Goal: Information Seeking & Learning: Learn about a topic

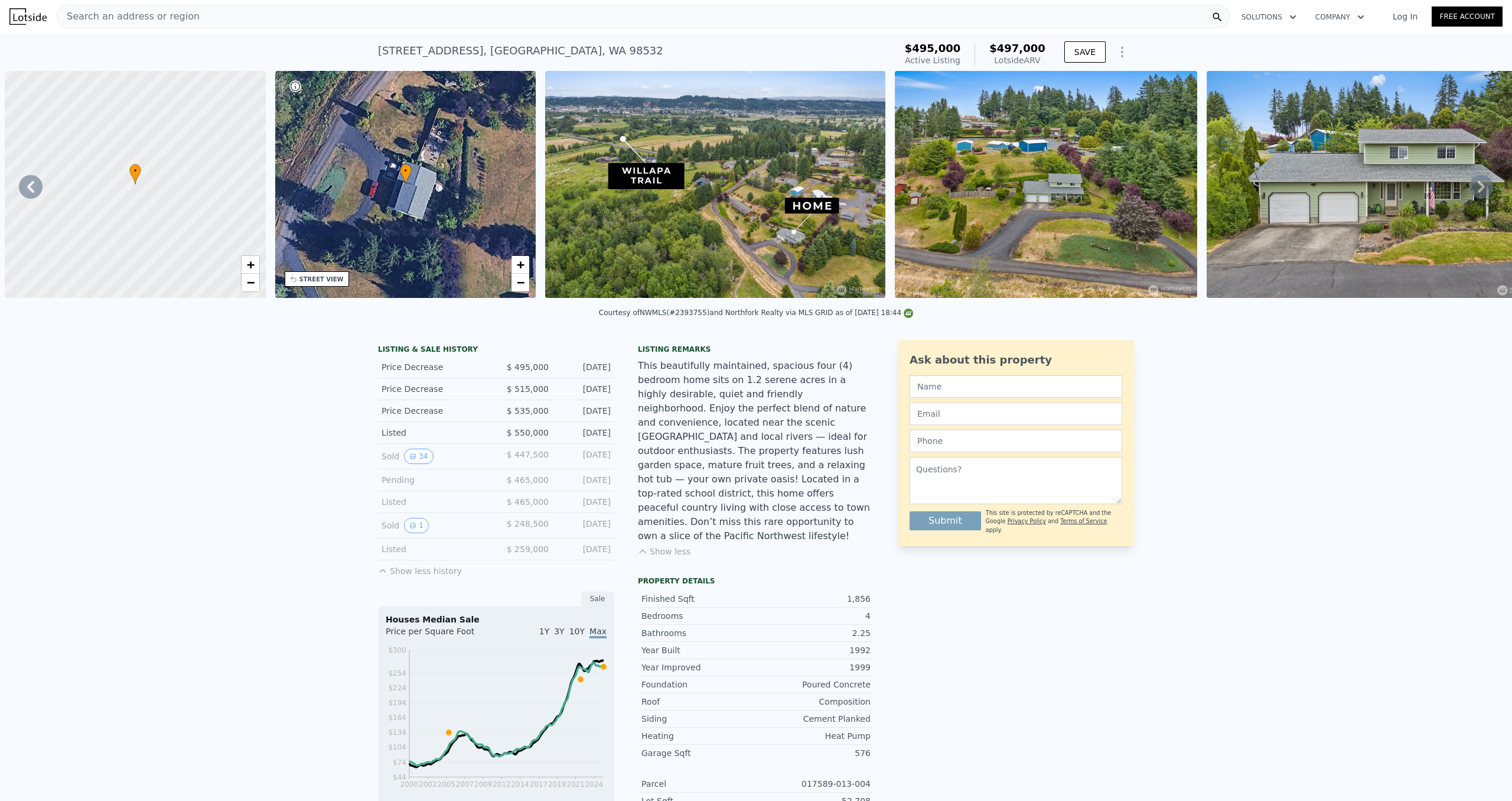
scroll to position [0, 9934]
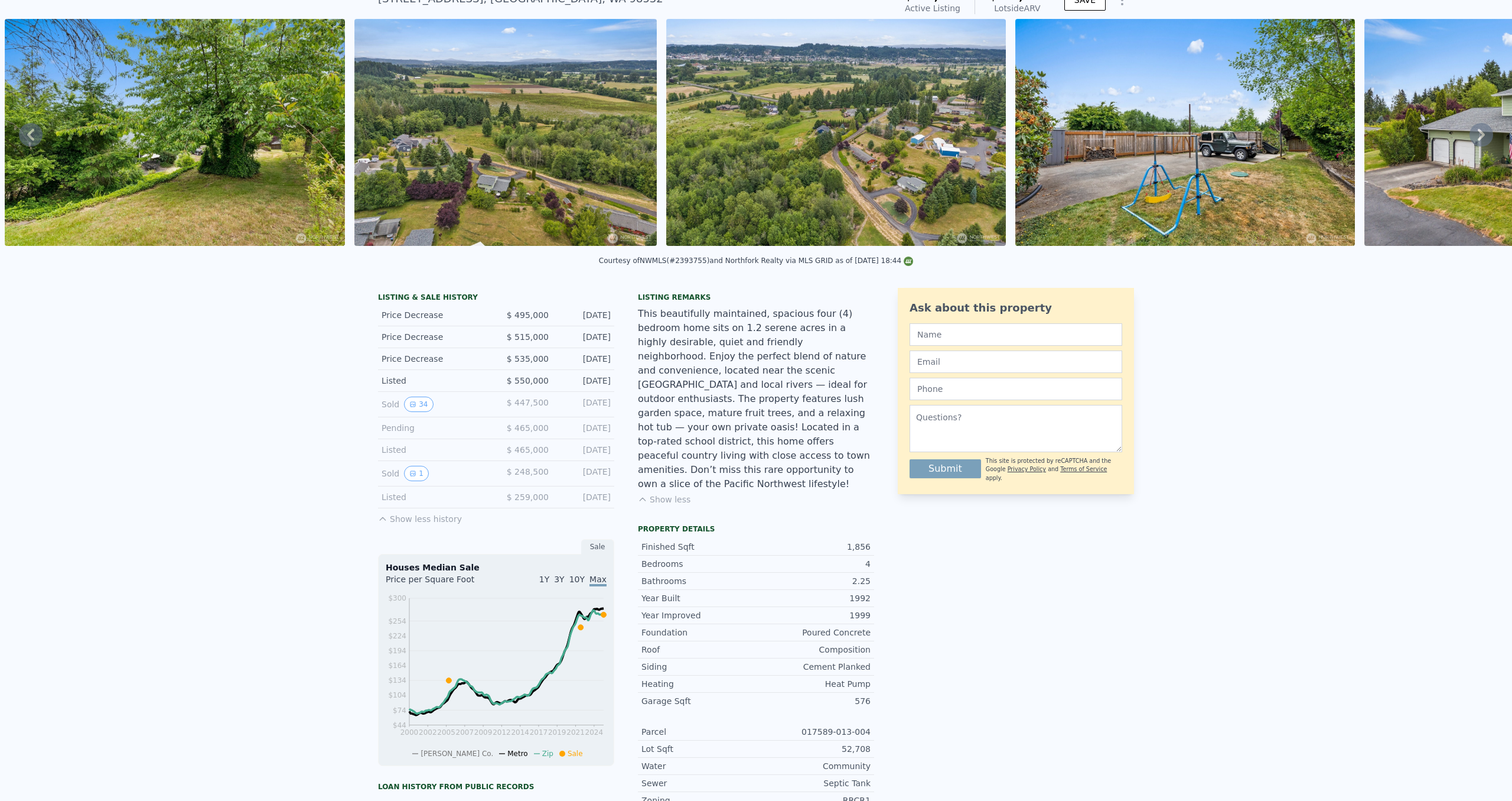
click at [413, 461] on div "Listed $ 465,000 Jun 16, 2022" at bounding box center [496, 449] width 236 height 22
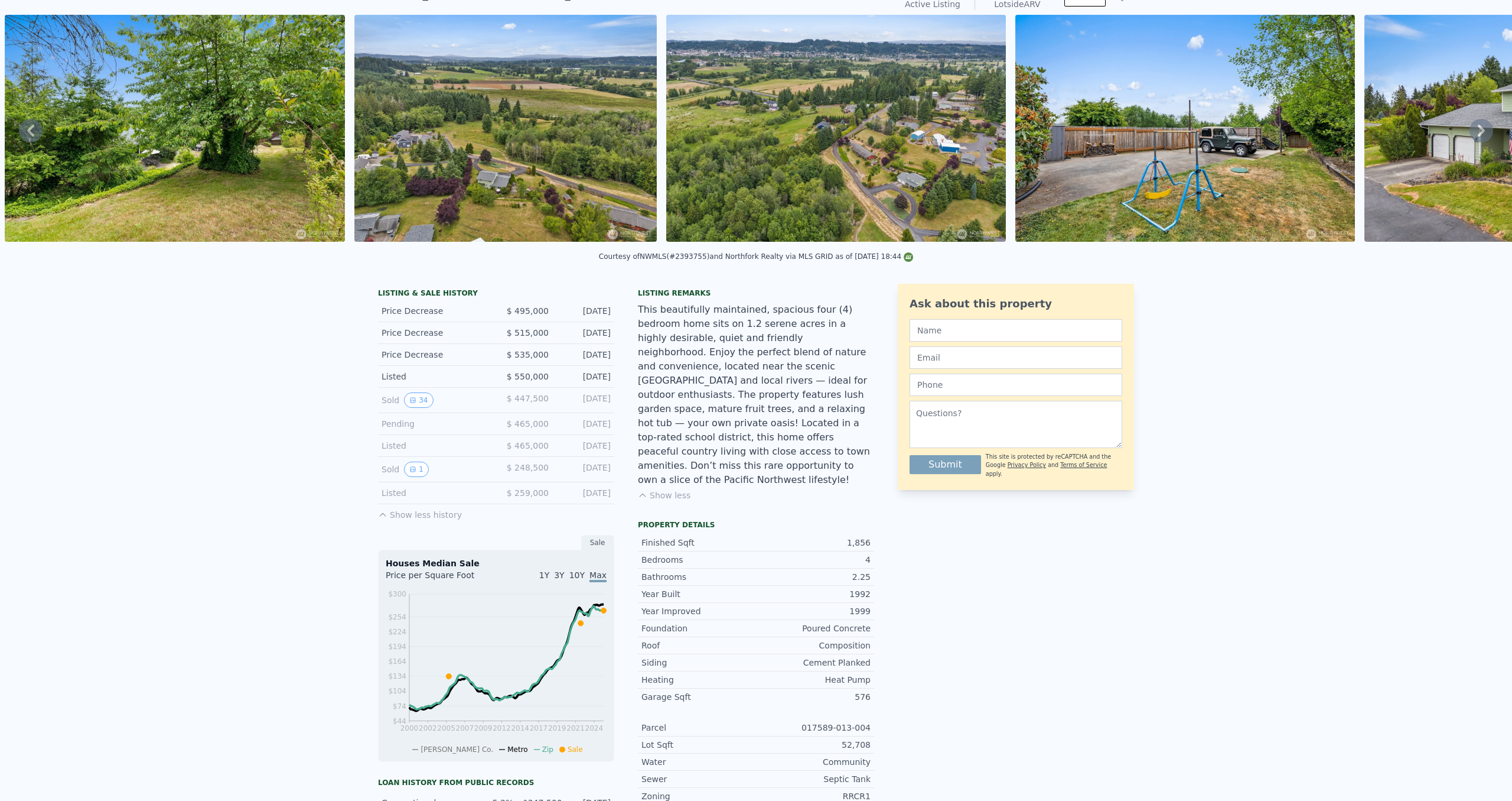
scroll to position [52, 0]
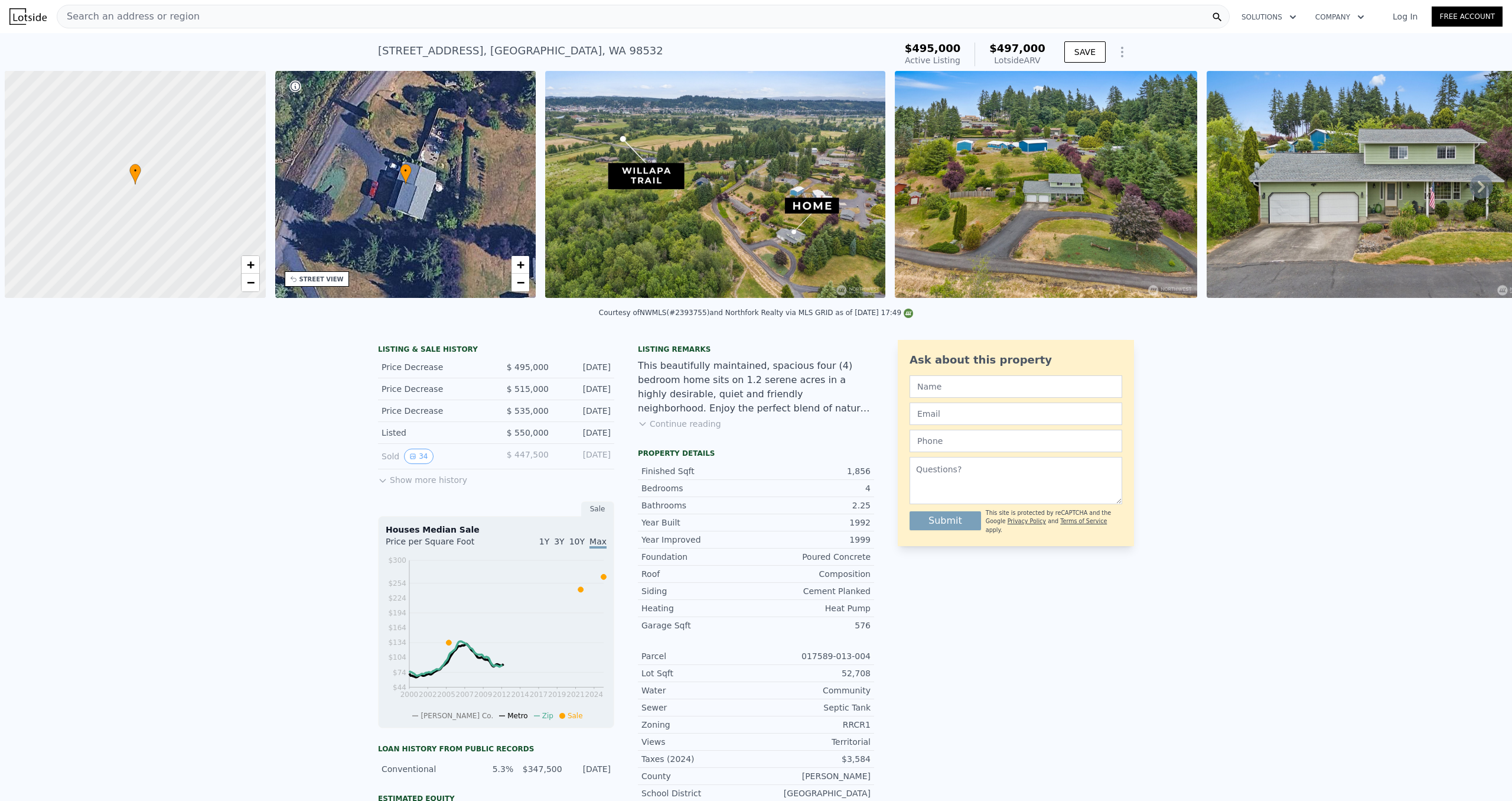
scroll to position [0, 5]
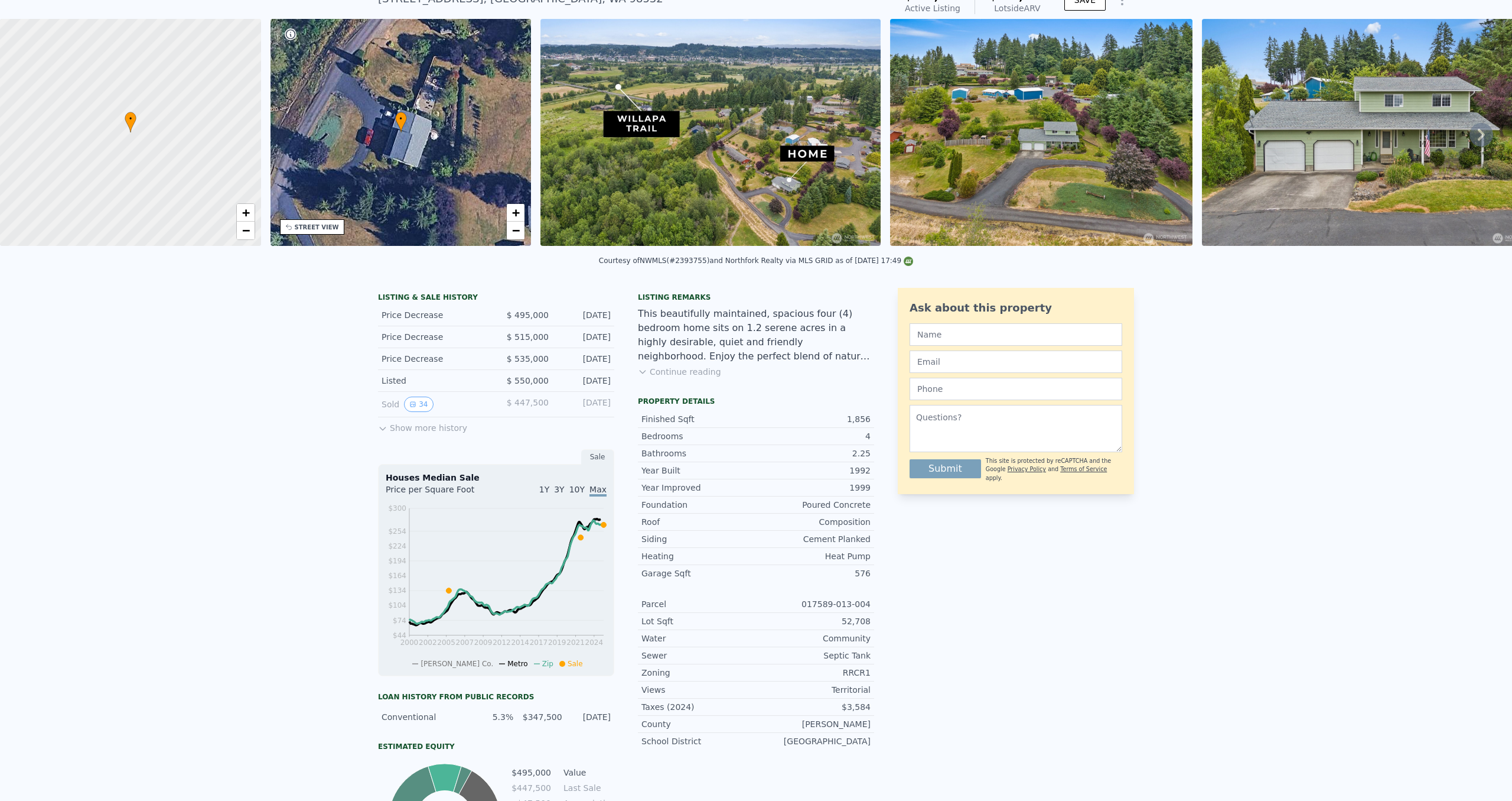
click at [439, 434] on button "Show more history" at bounding box center [423, 425] width 89 height 16
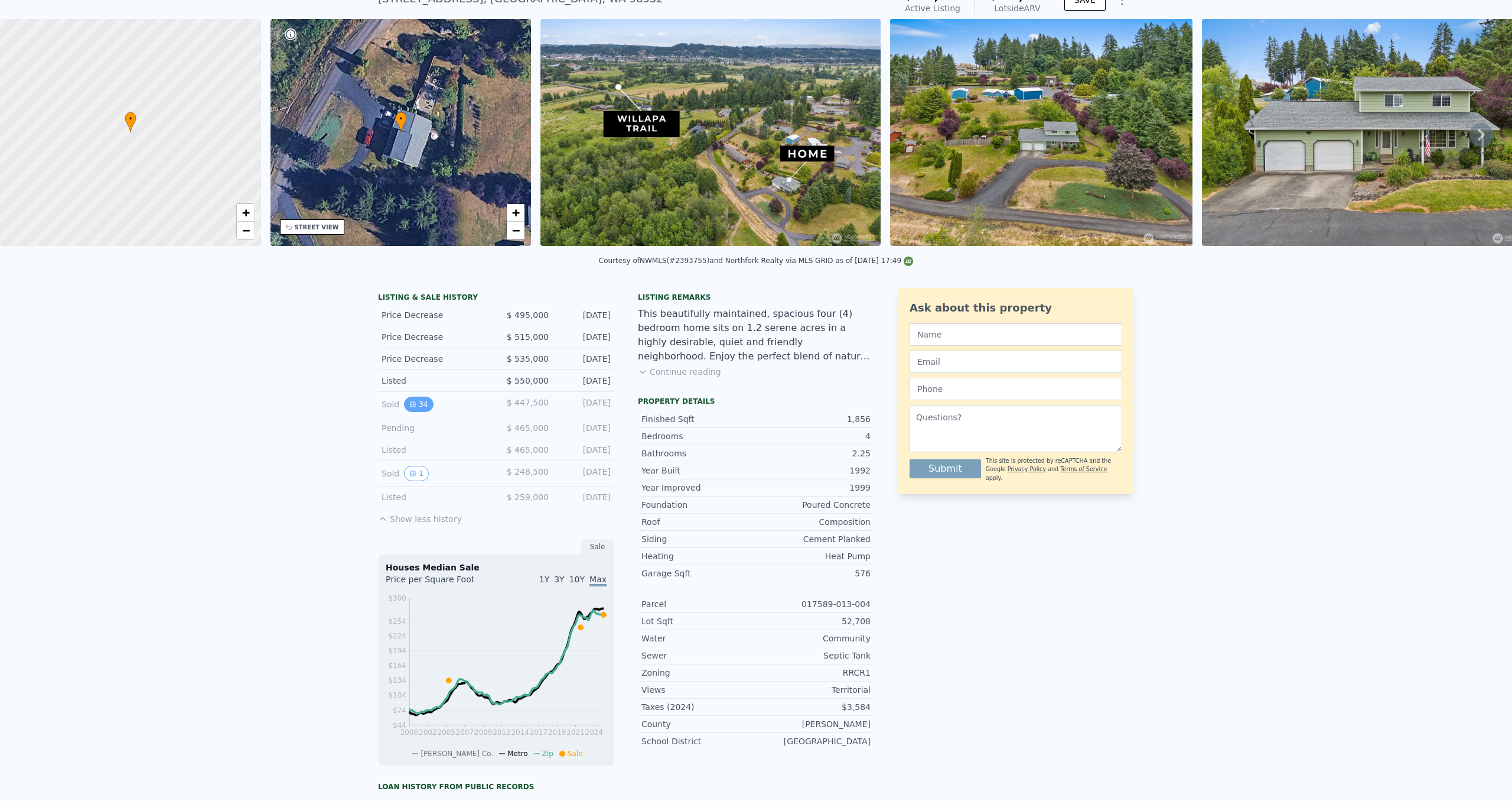
click at [410, 411] on button "34" at bounding box center [418, 404] width 29 height 15
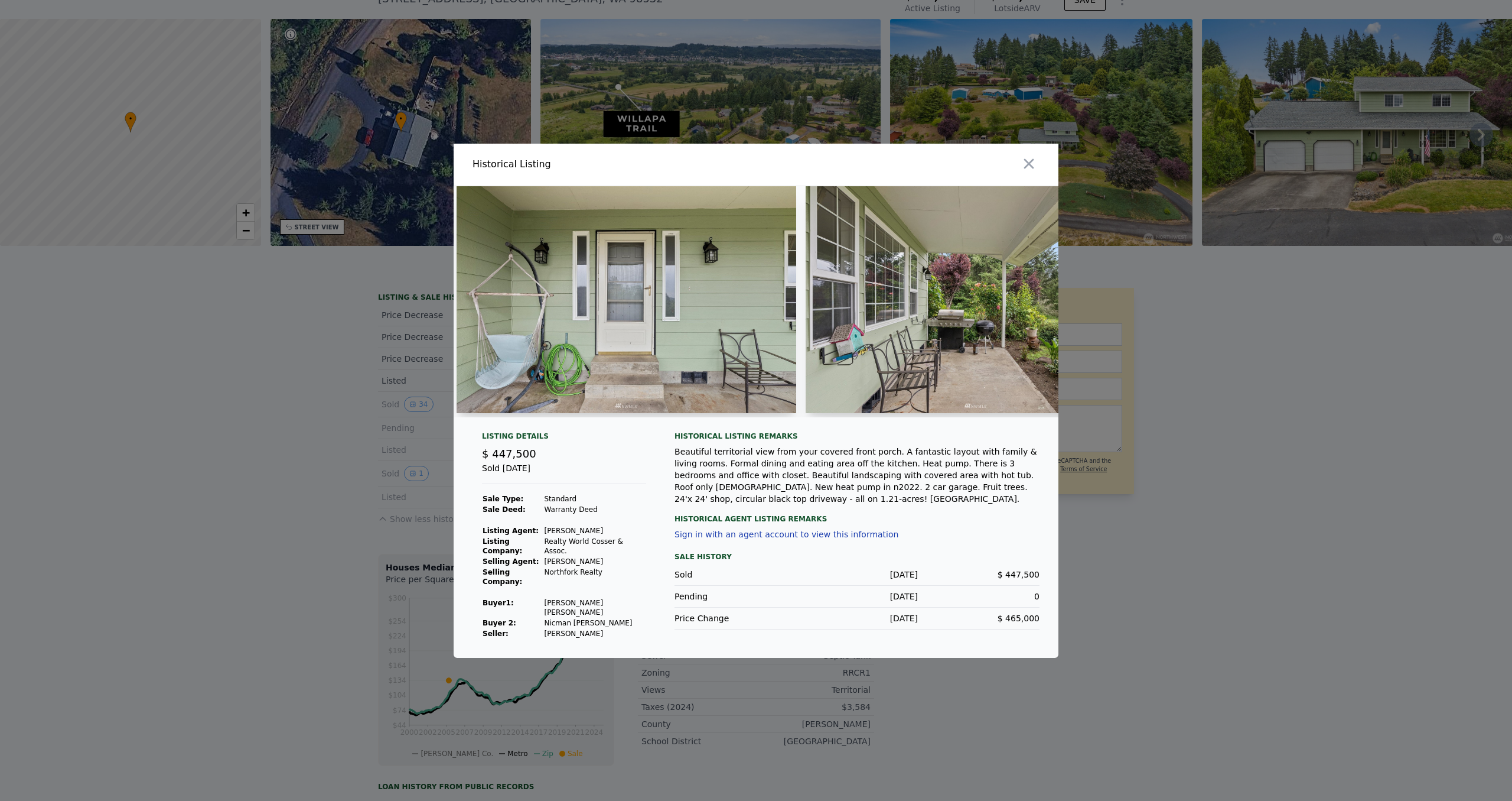
scroll to position [0, 969]
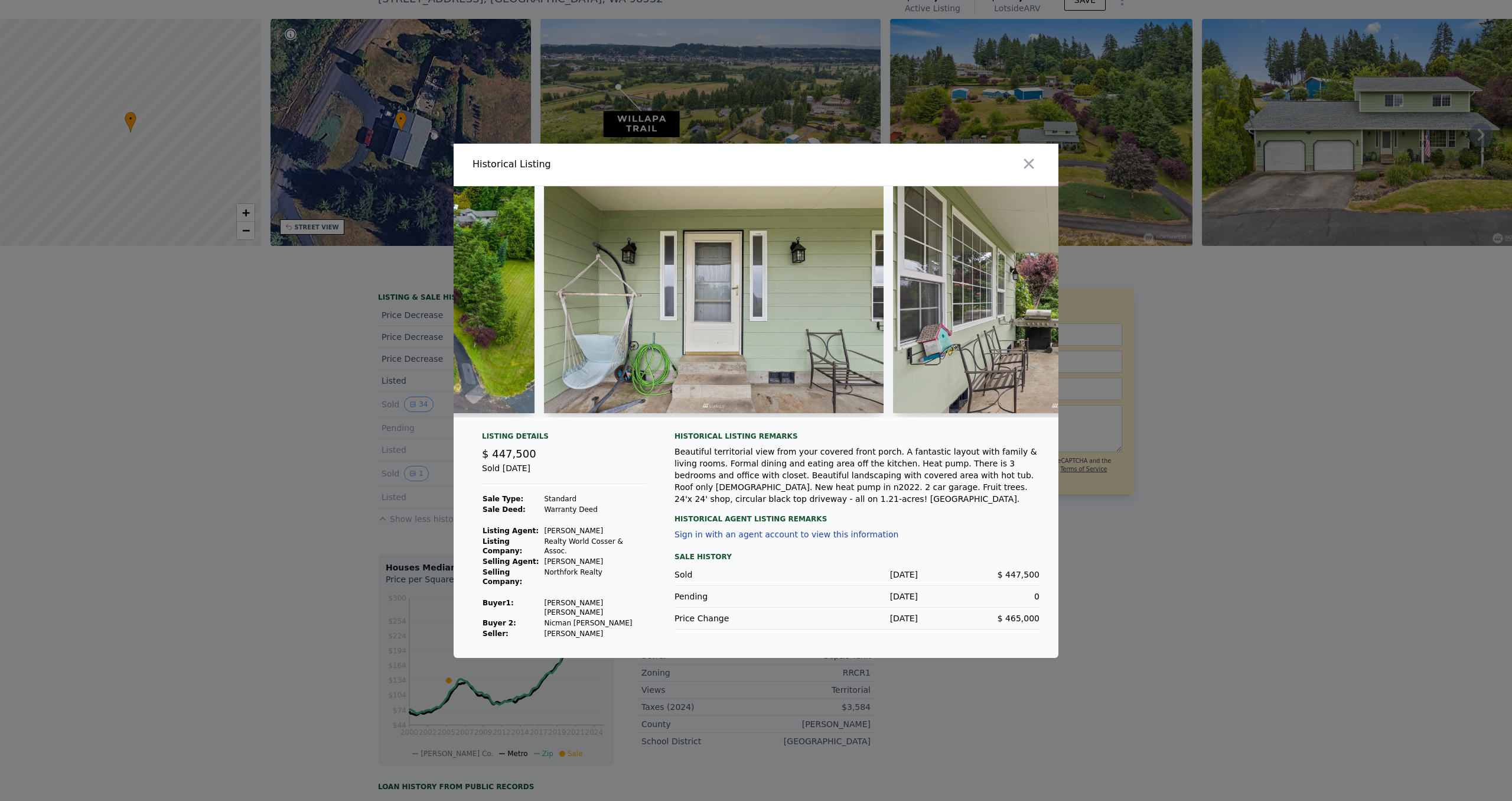
click at [581, 402] on img at bounding box center [713, 300] width 339 height 227
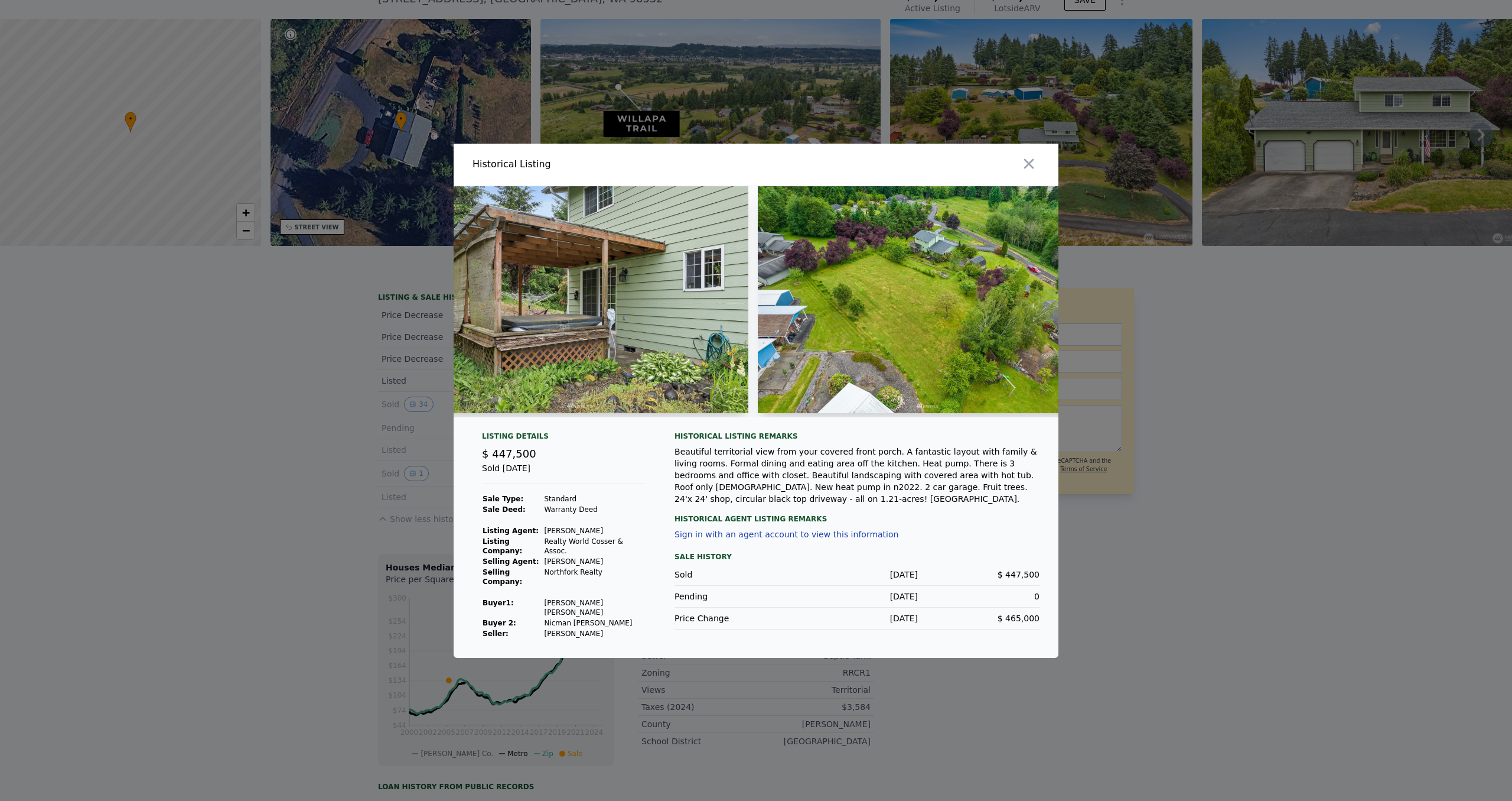
scroll to position [0, 10548]
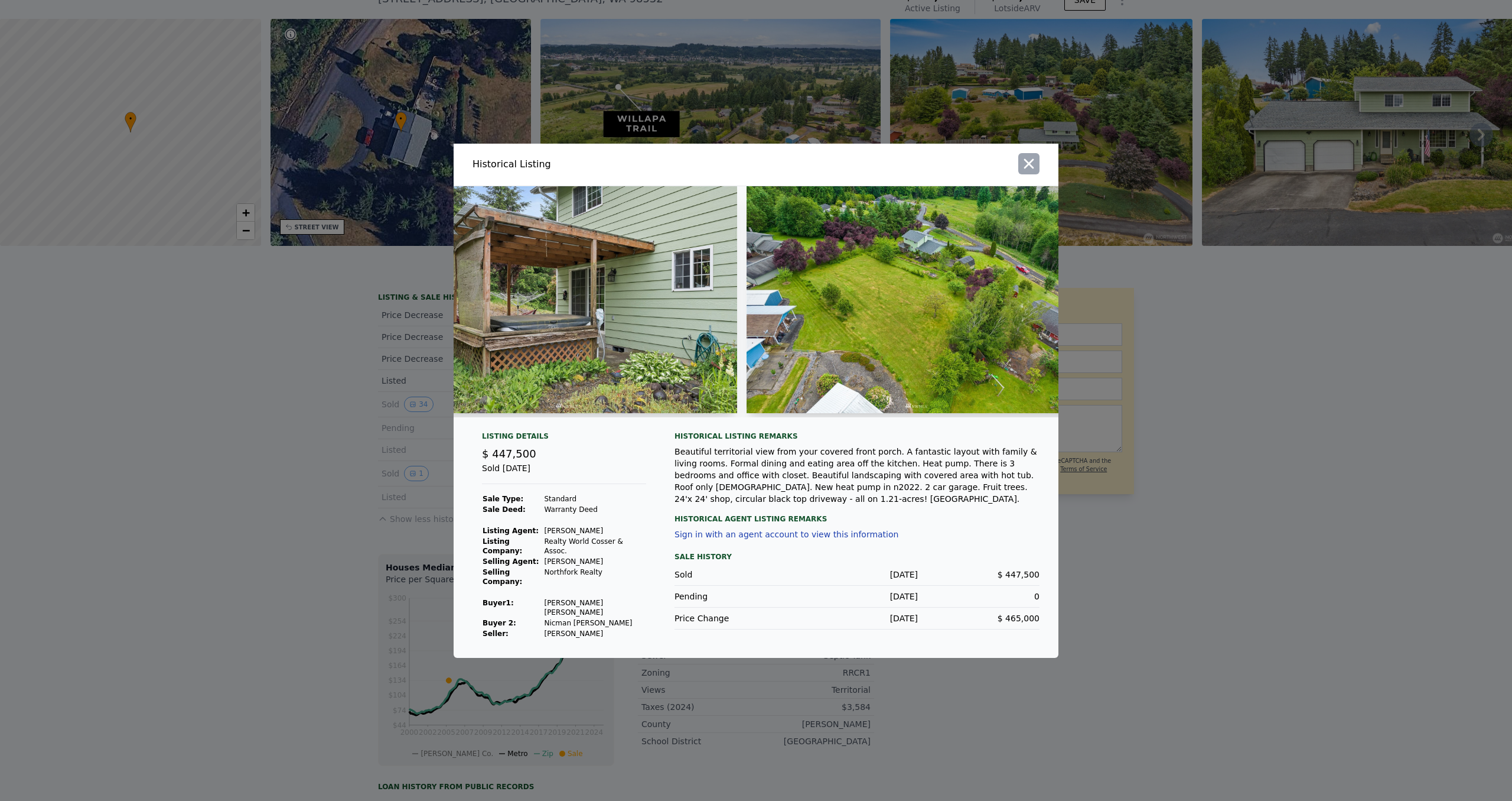
click at [1035, 163] on icon "button" at bounding box center [1029, 163] width 16 height 16
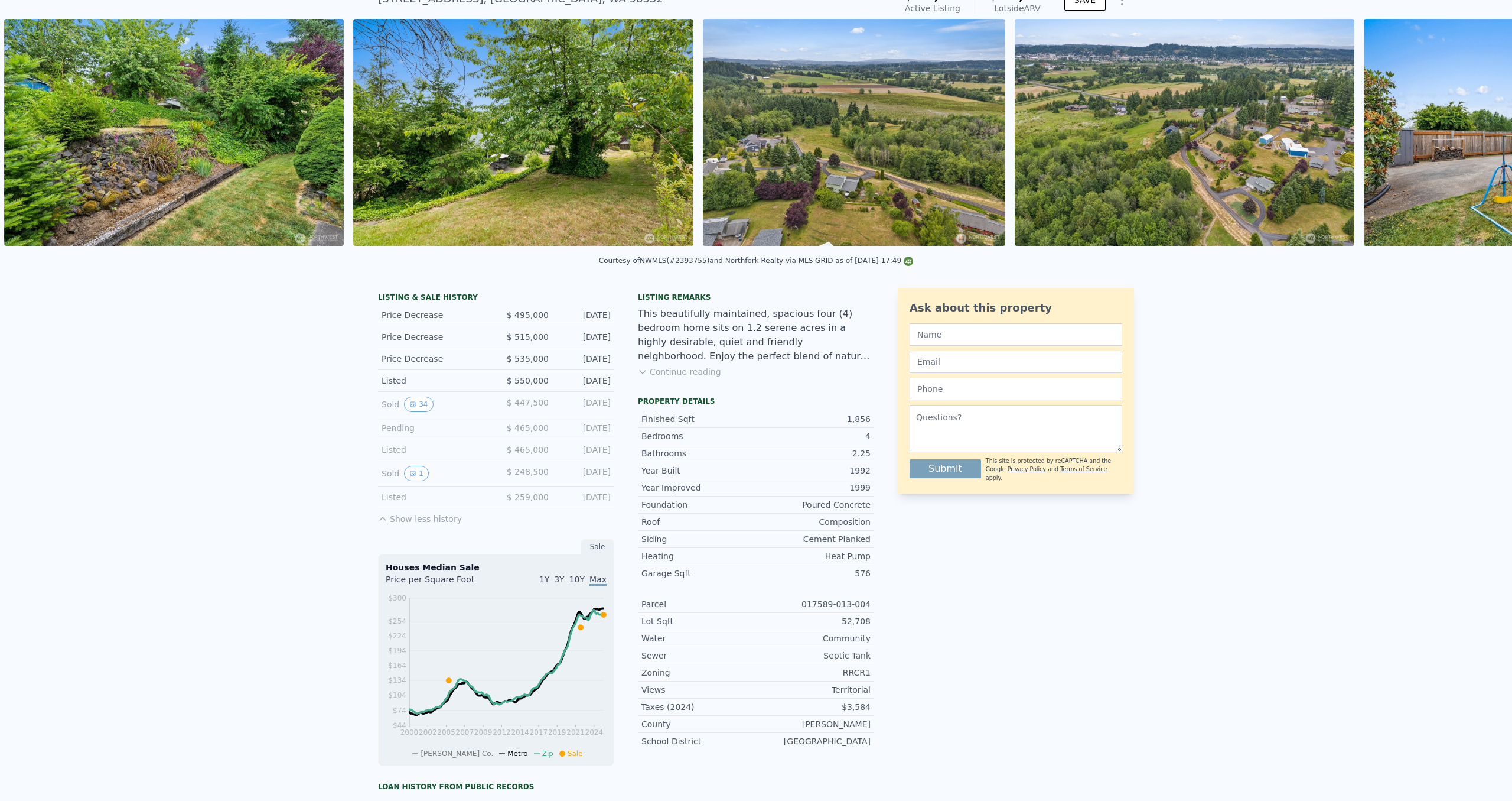
scroll to position [0, 9585]
click at [903, 185] on img at bounding box center [855, 132] width 303 height 227
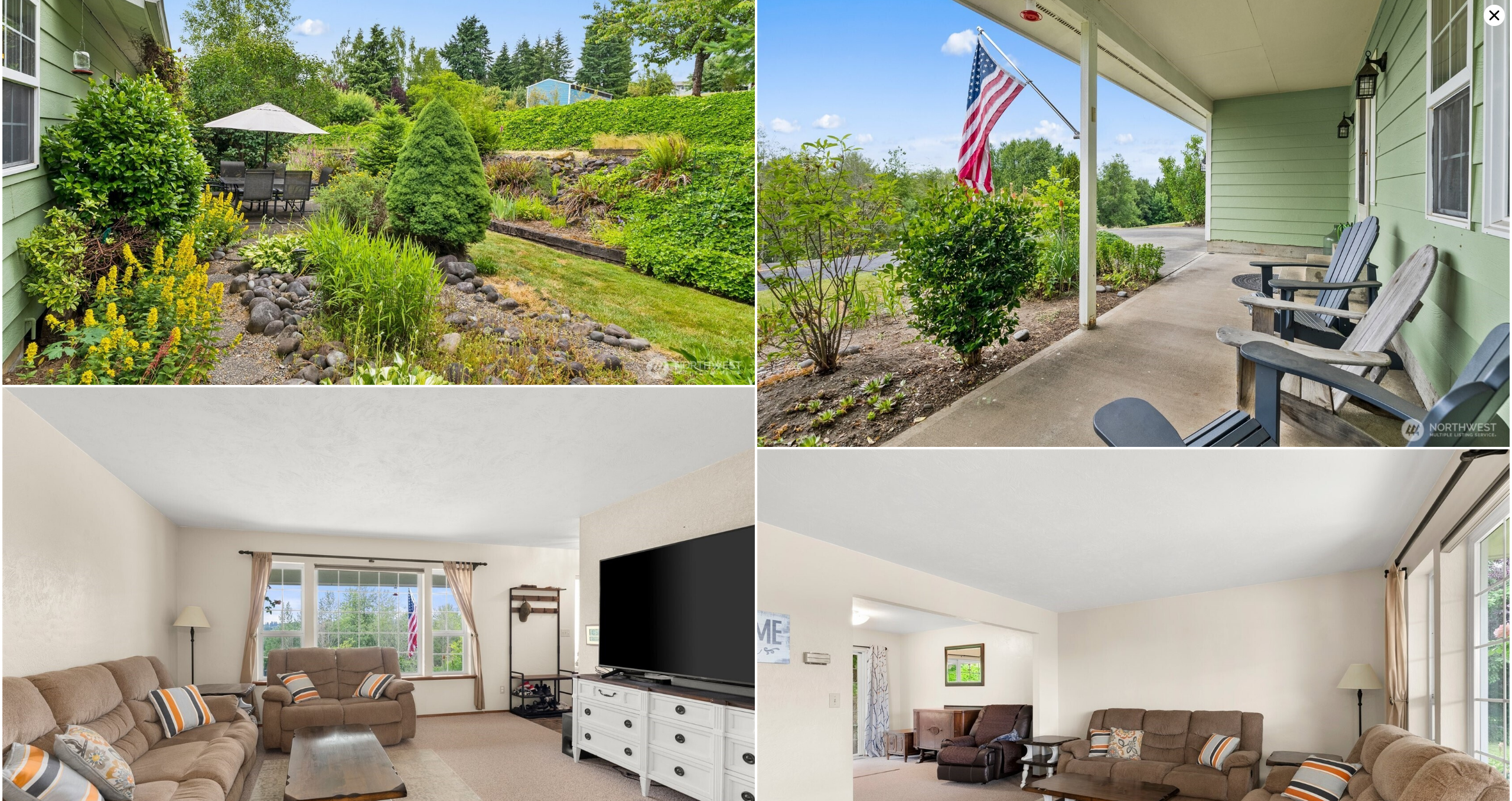
scroll to position [1065, 0]
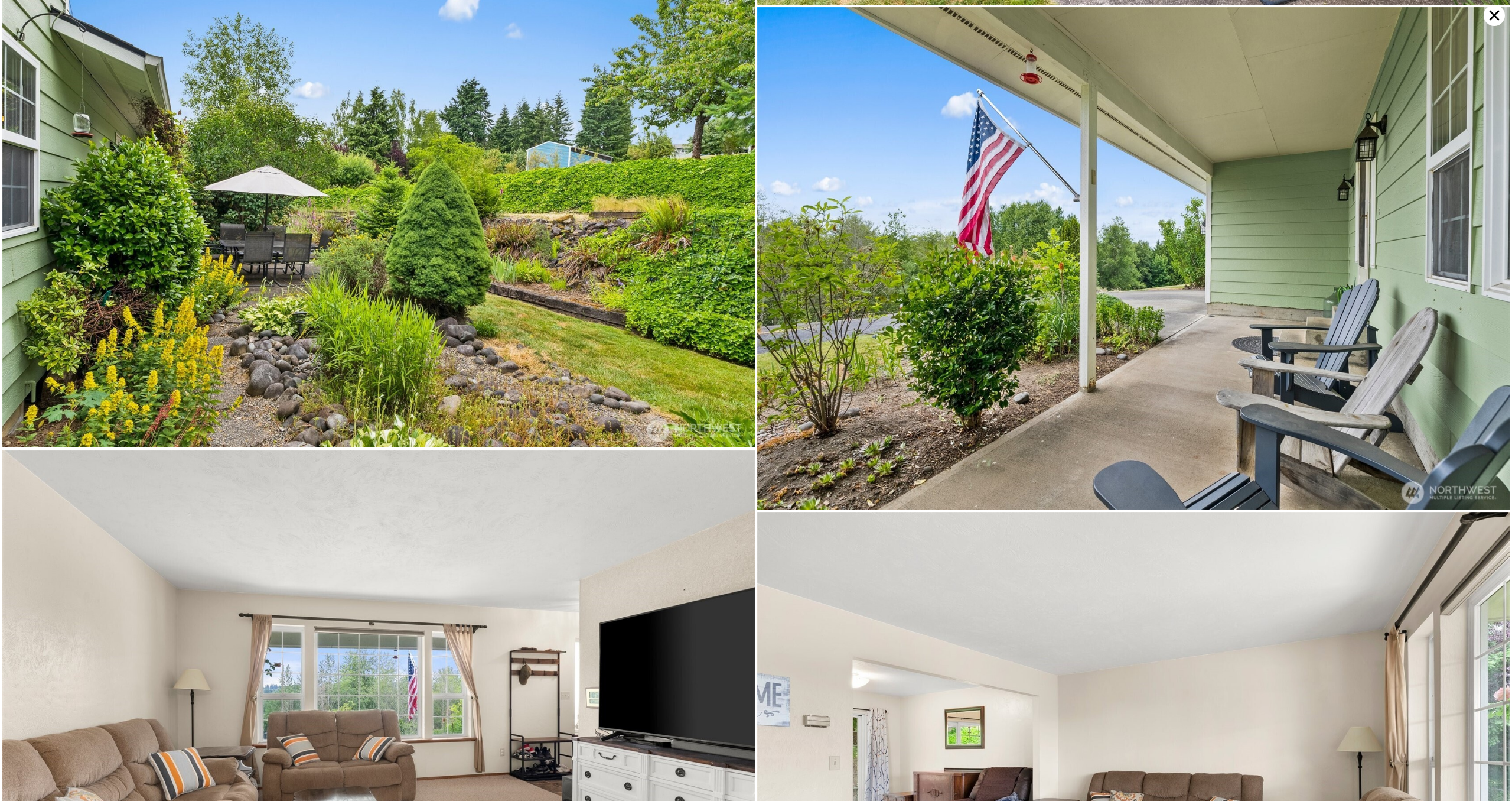
click at [1496, 20] on icon at bounding box center [1494, 15] width 21 height 21
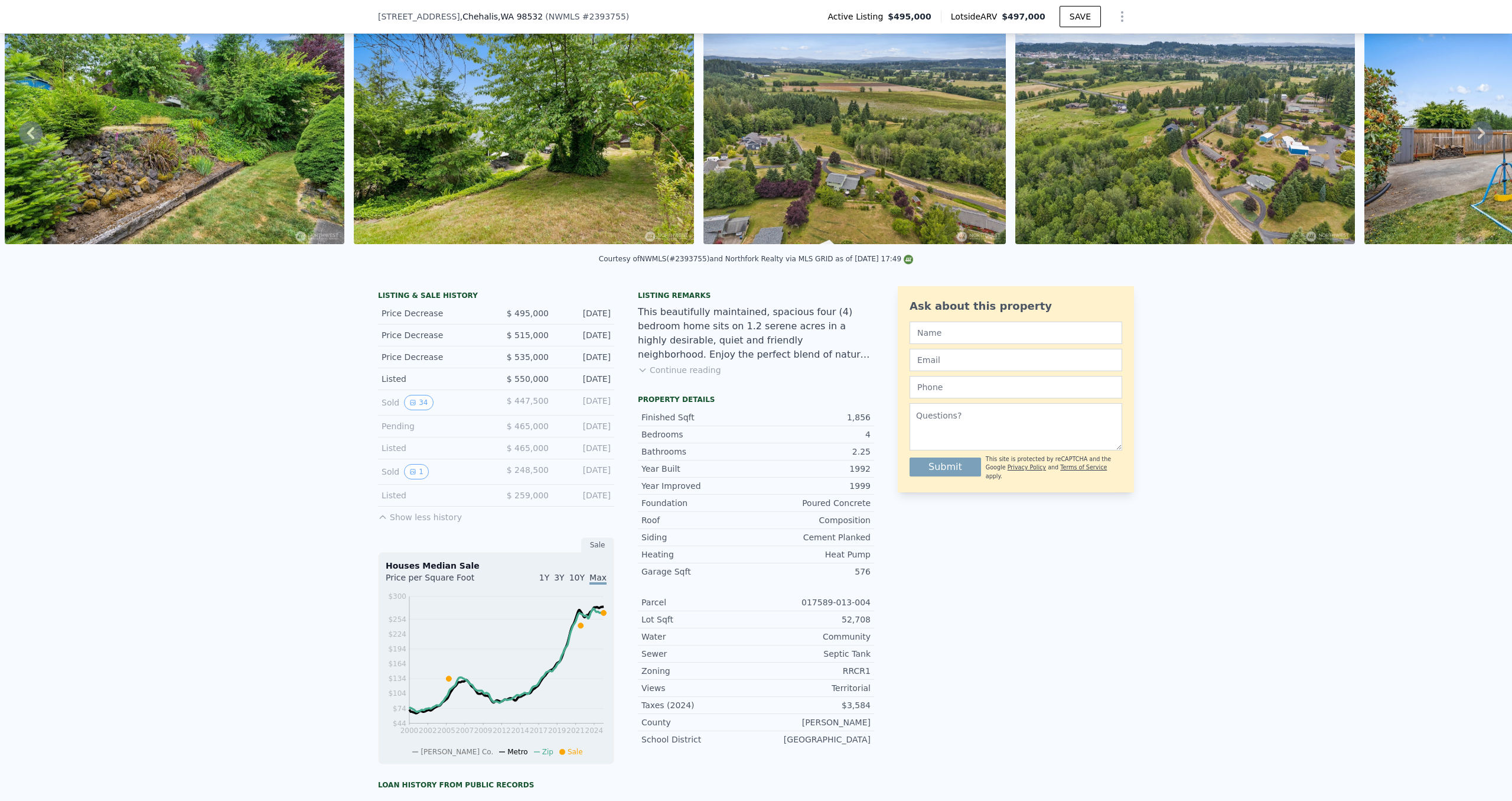
click at [407, 192] on img at bounding box center [523, 131] width 339 height 227
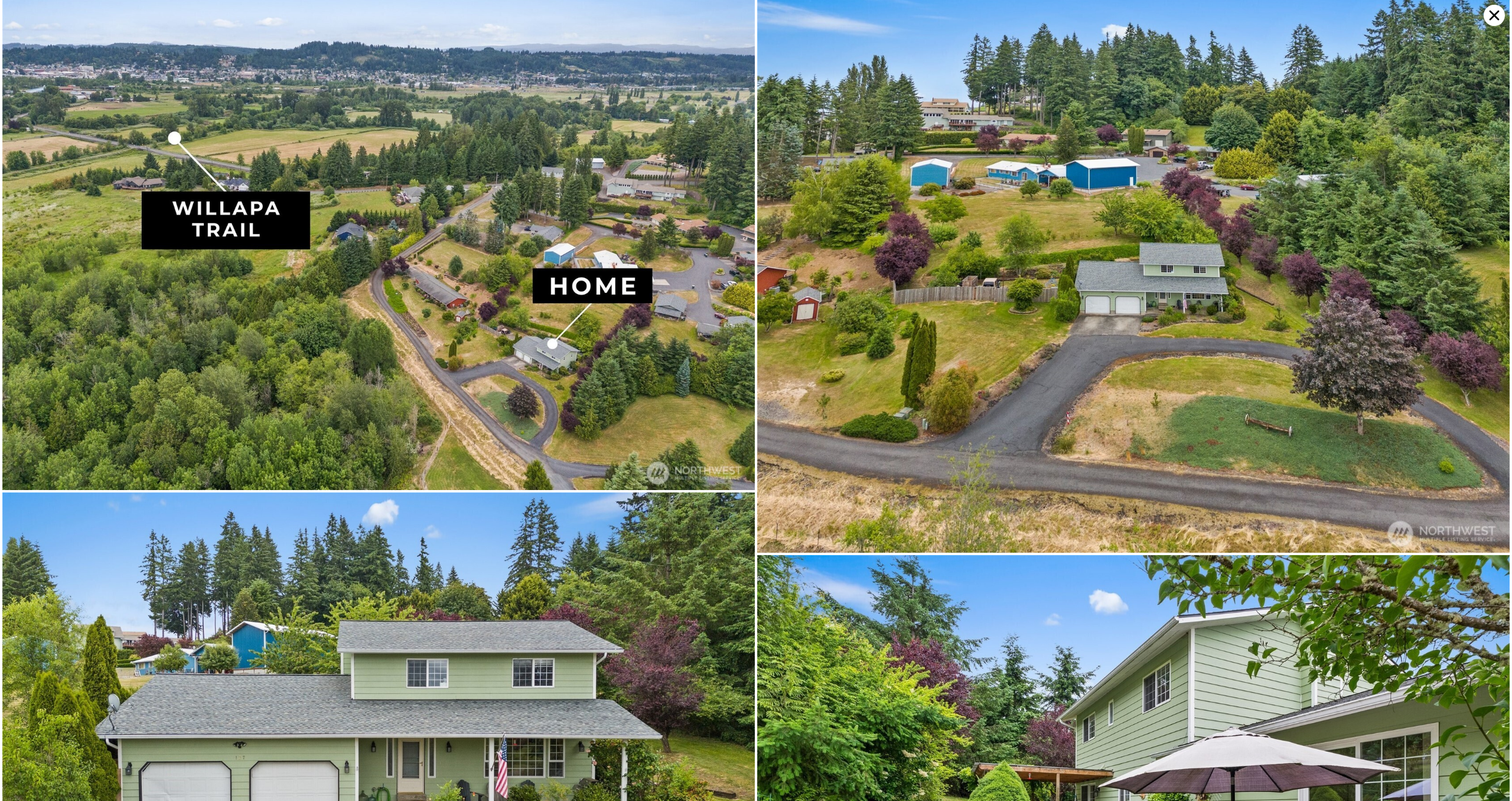
scroll to position [0, 0]
